Goal: Check status

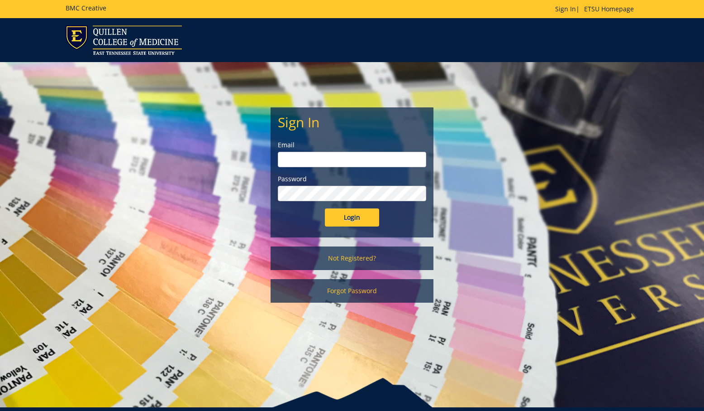
click at [306, 166] on input "email" at bounding box center [352, 159] width 148 height 15
type input "[EMAIL_ADDRESS][DOMAIN_NAME]"
click at [356, 228] on div "Sign In Email woodwardsc@etsu.edu Password Login" at bounding box center [352, 172] width 162 height 129
click at [355, 213] on input "Login" at bounding box center [352, 217] width 54 height 18
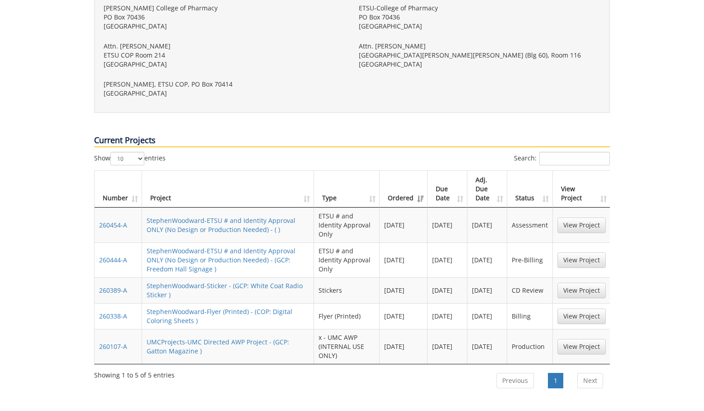
scroll to position [374, 0]
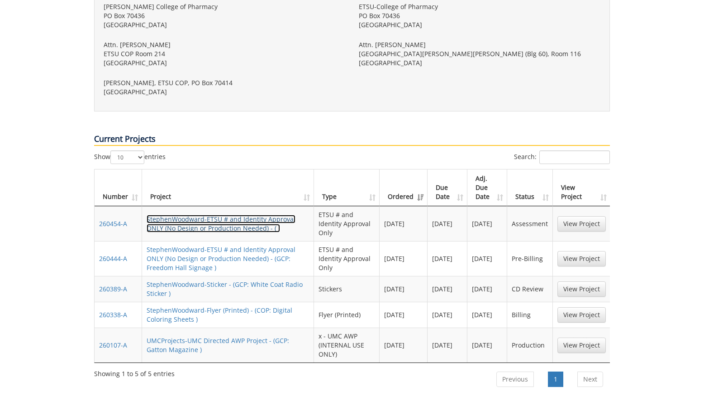
click at [263, 215] on link "StephenWoodward-ETSU # and Identity Approval ONLY (No Design or Production Need…" at bounding box center [221, 224] width 149 height 18
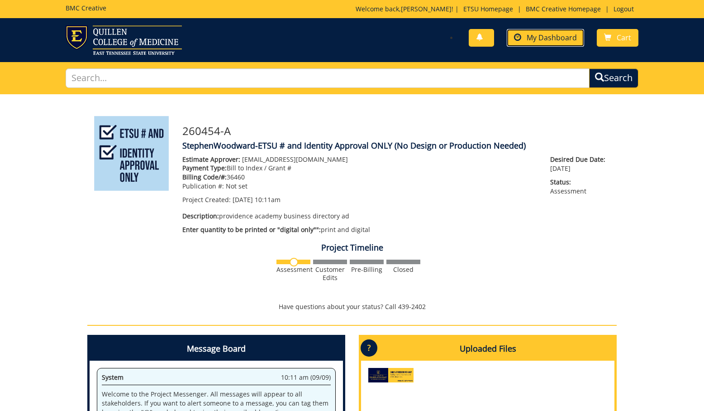
click at [542, 40] on span "My Dashboard" at bounding box center [552, 38] width 50 height 10
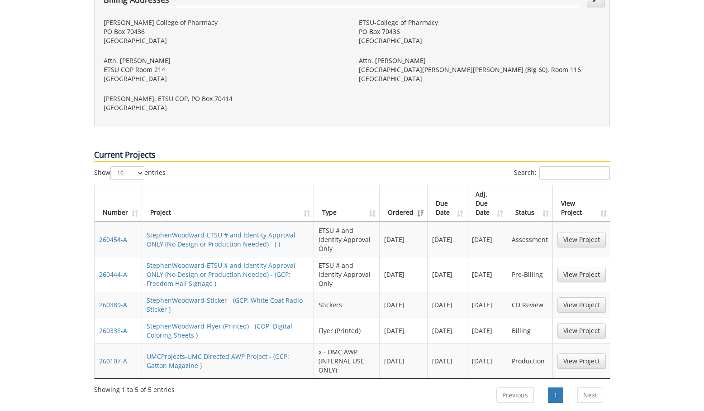
scroll to position [359, 0]
click at [266, 295] on link "StephenWoodward-Sticker - (GCP: White Coat Radio Sticker )" at bounding box center [225, 304] width 156 height 18
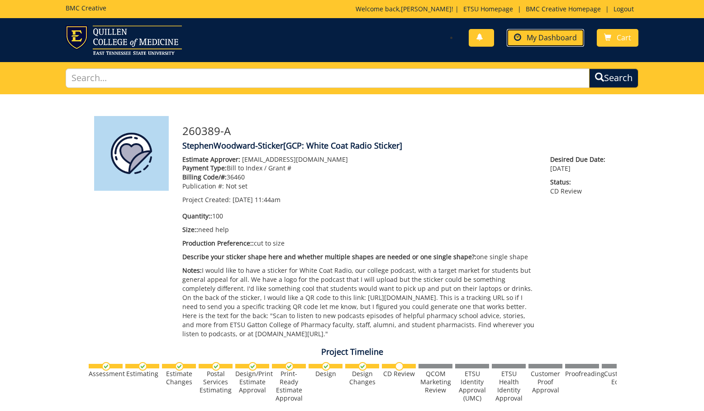
click at [531, 46] on link "My Dashboard" at bounding box center [545, 38] width 77 height 18
